Goal: Information Seeking & Learning: Understand process/instructions

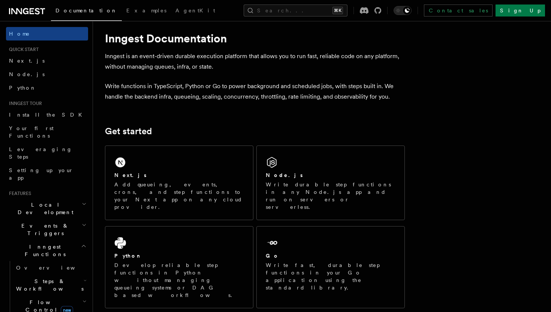
scroll to position [11, 0]
click at [53, 72] on link "Node.js" at bounding box center [47, 73] width 82 height 13
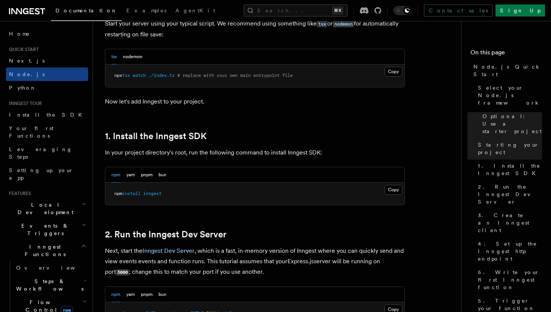
scroll to position [387, 0]
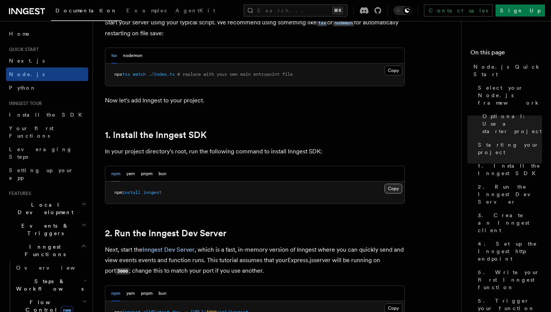
click at [396, 187] on button "Copy Copied" at bounding box center [393, 189] width 18 height 10
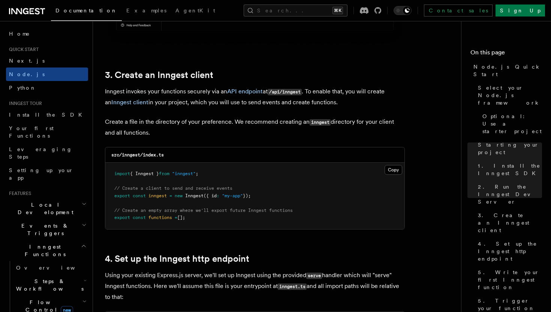
scroll to position [916, 0]
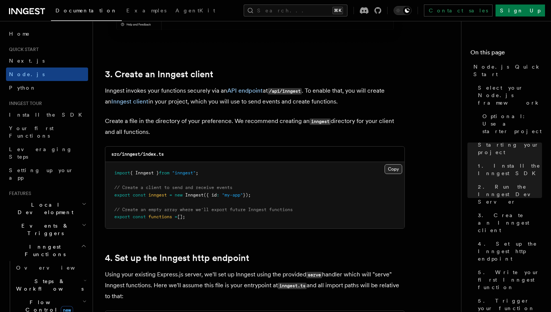
click at [389, 169] on button "Copy Copied" at bounding box center [393, 169] width 18 height 10
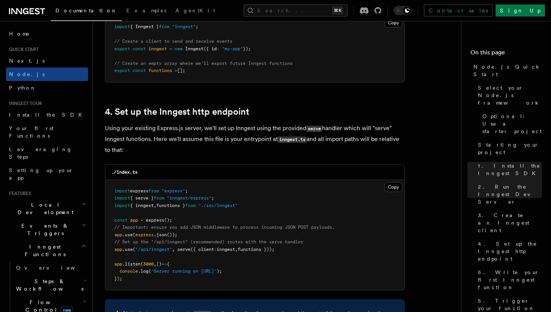
scroll to position [1071, 0]
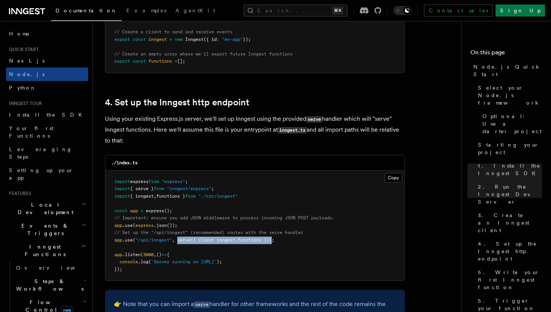
drag, startPoint x: 179, startPoint y: 240, endPoint x: 279, endPoint y: 244, distance: 100.1
click at [279, 244] on pre "import express from "express" ; import { serve } from "inngest/express" ; impor…" at bounding box center [254, 225] width 299 height 110
copy span "serve ({ client : inngest , functions })"
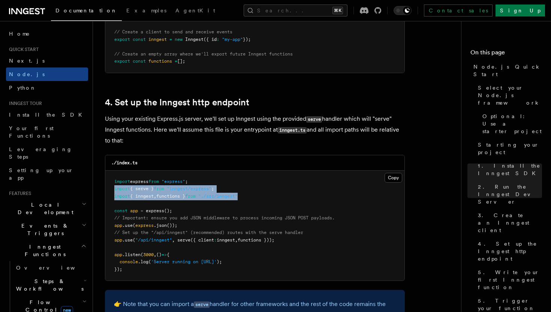
drag, startPoint x: 261, startPoint y: 199, endPoint x: 110, endPoint y: 191, distance: 150.8
click at [110, 191] on pre "import express from "express" ; import { serve } from "inngest/express" ; impor…" at bounding box center [254, 225] width 299 height 110
copy code "import { serve } from "inngest/express" ; import { inngest , functions } from "…"
